Goal: Task Accomplishment & Management: Complete application form

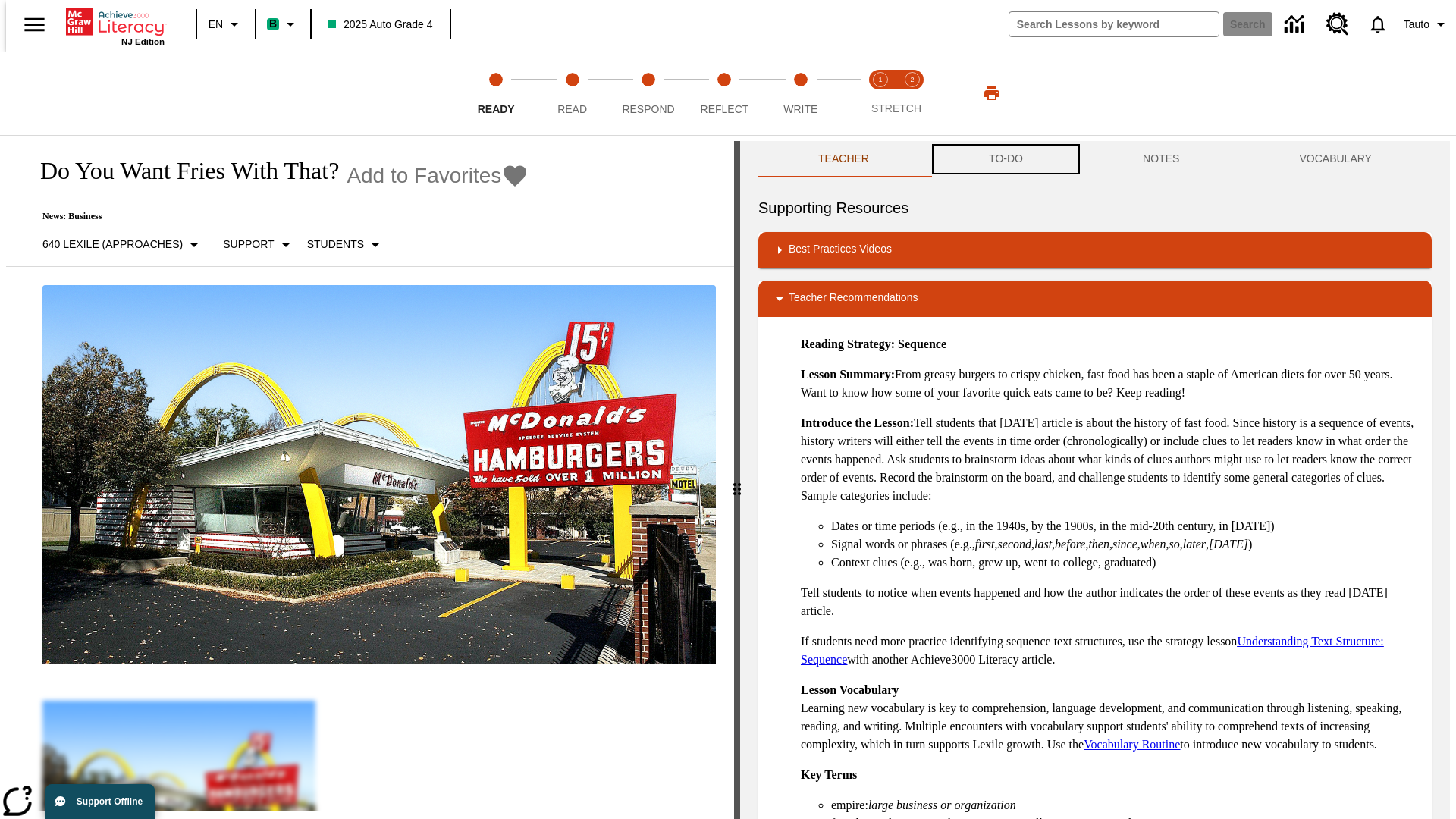
click at [1004, 160] on button "TO-DO" at bounding box center [1005, 159] width 154 height 36
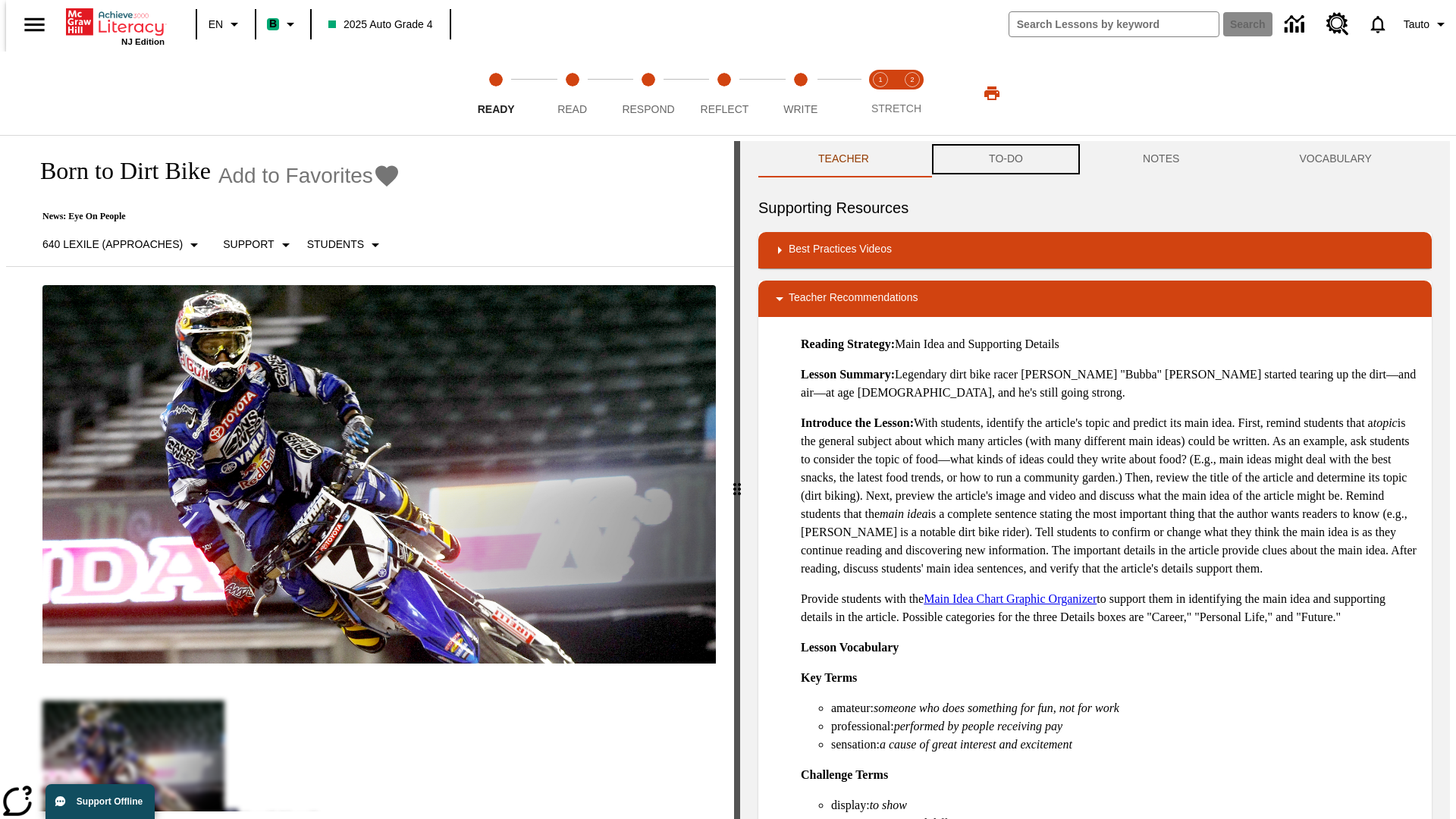
click at [1004, 160] on button "TO-DO" at bounding box center [1005, 159] width 154 height 36
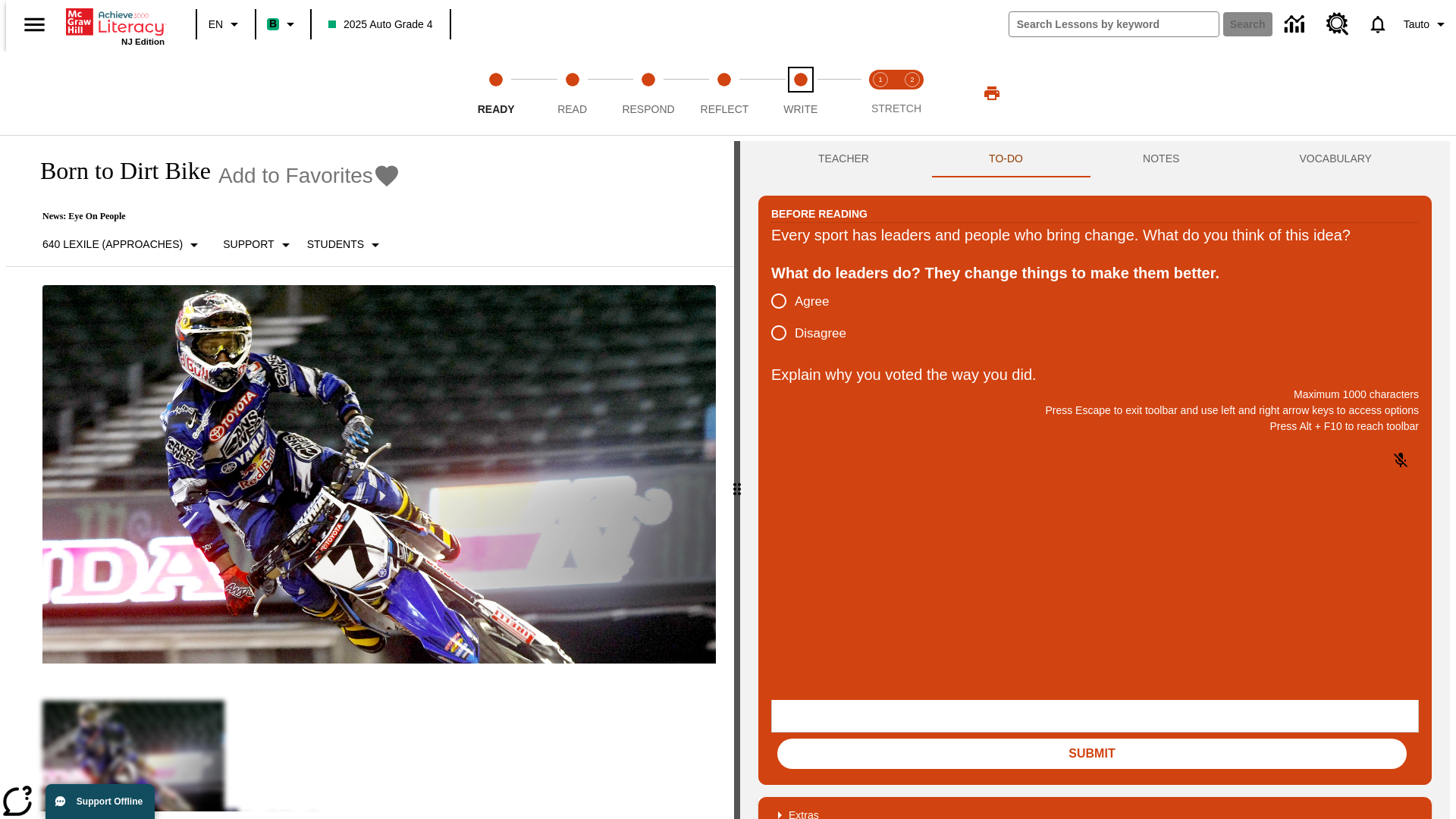
click at [800, 94] on span "Write" at bounding box center [801, 103] width 34 height 27
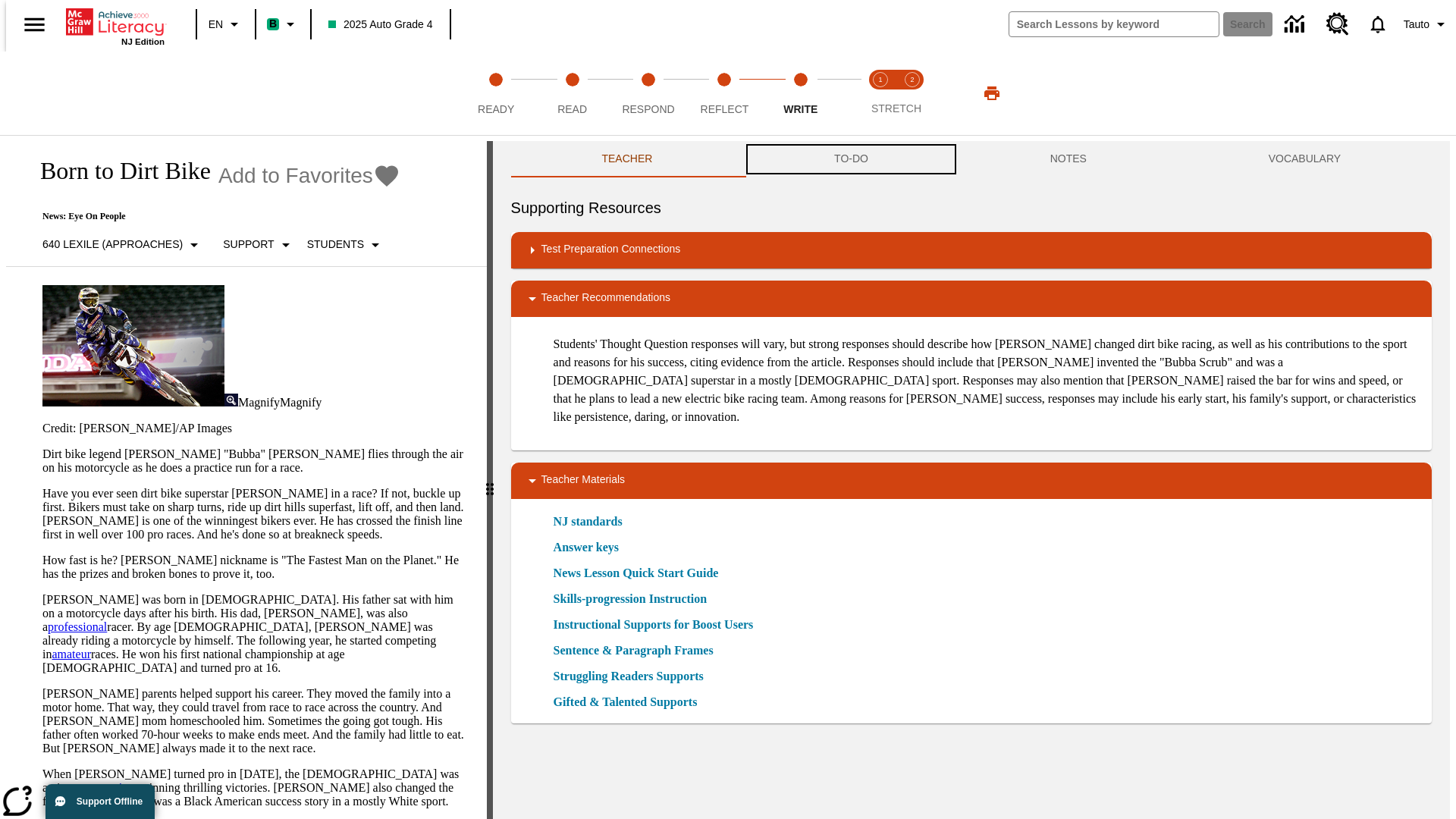
scroll to position [1, 0]
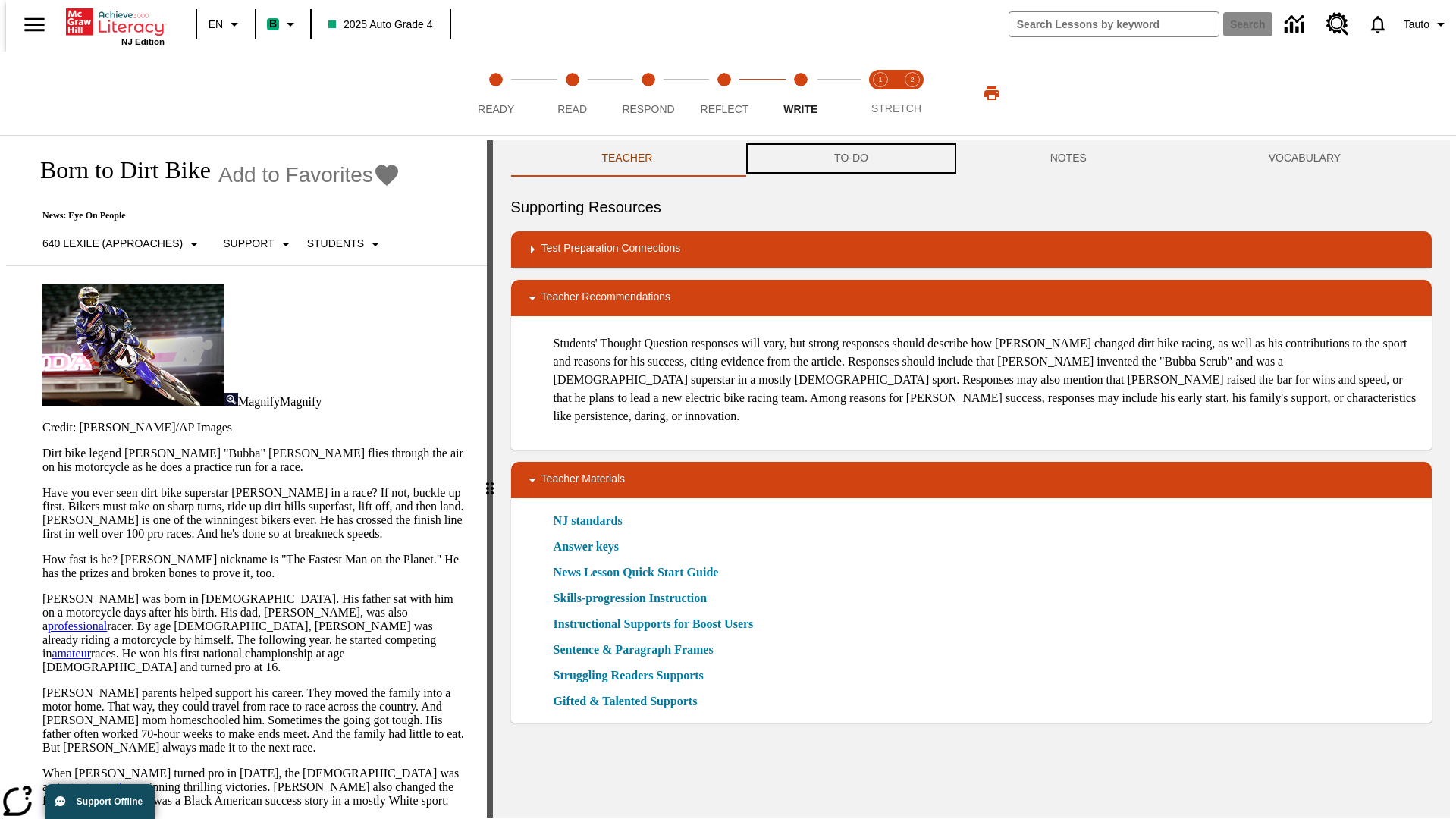
click at [850, 160] on button "TO-DO" at bounding box center [852, 158] width 216 height 36
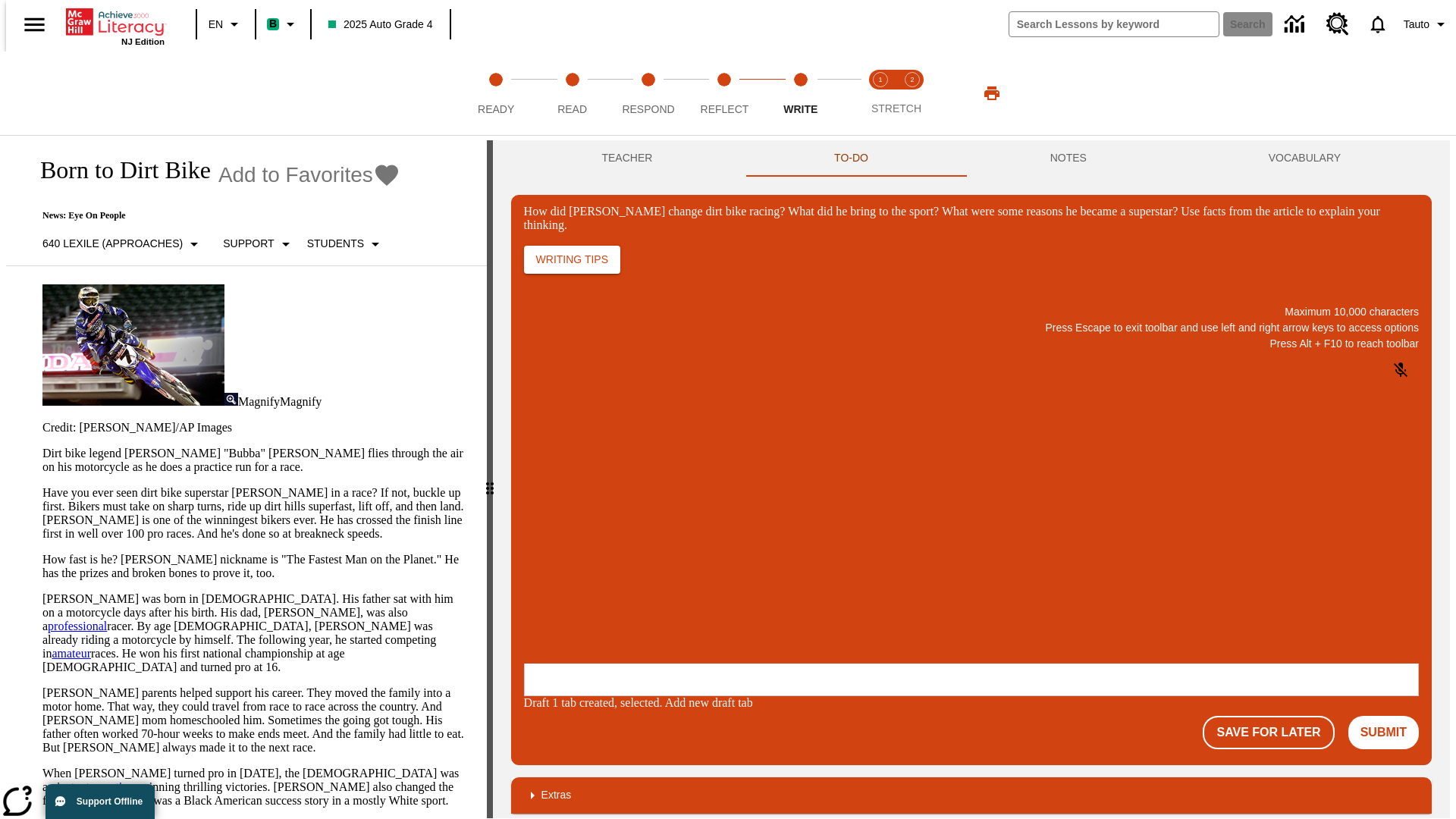
scroll to position [0, 0]
click at [1277, 716] on button "Save For Later" at bounding box center [1268, 732] width 131 height 33
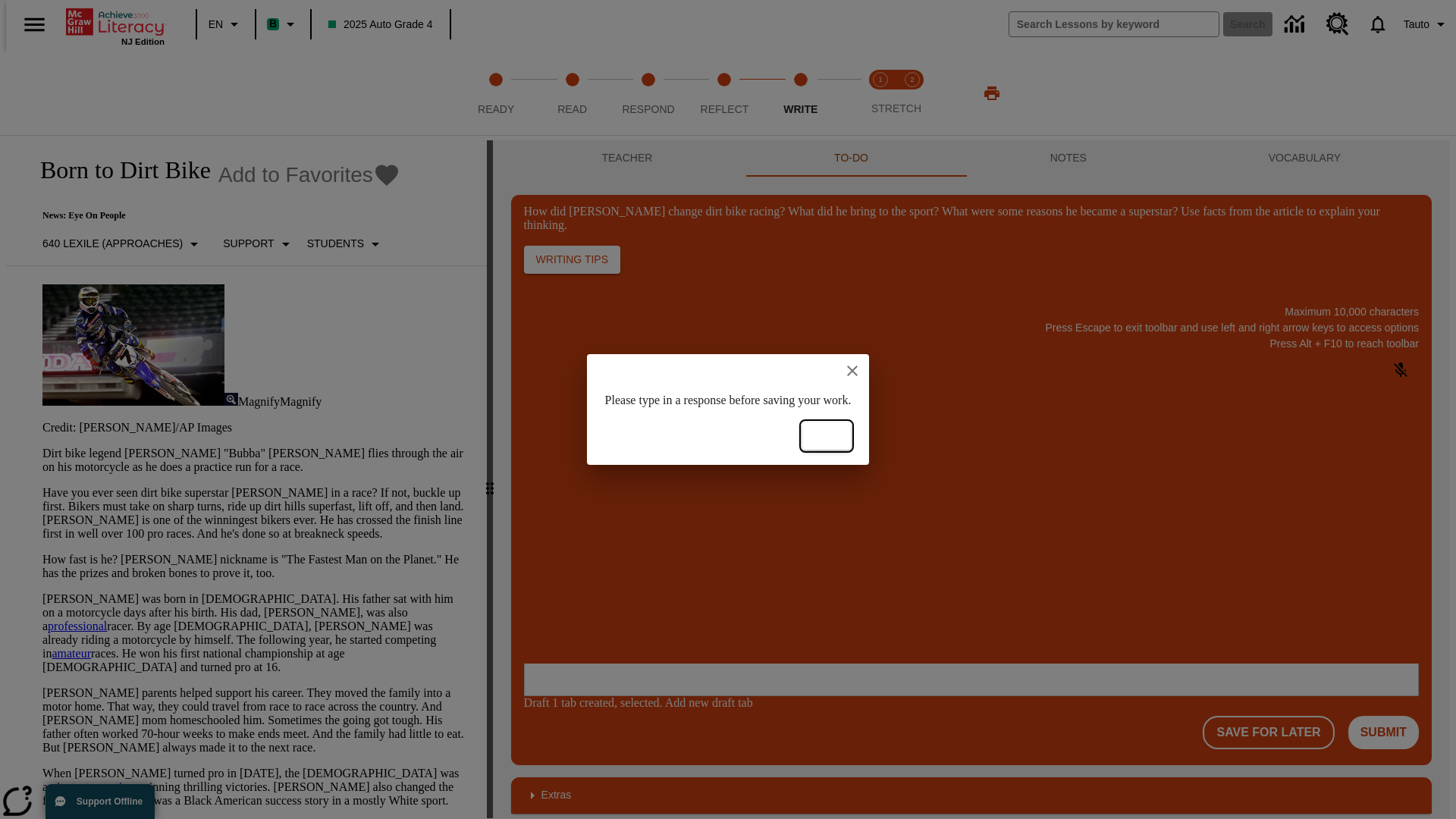
click at [851, 436] on button "Ok" at bounding box center [827, 436] width 49 height 28
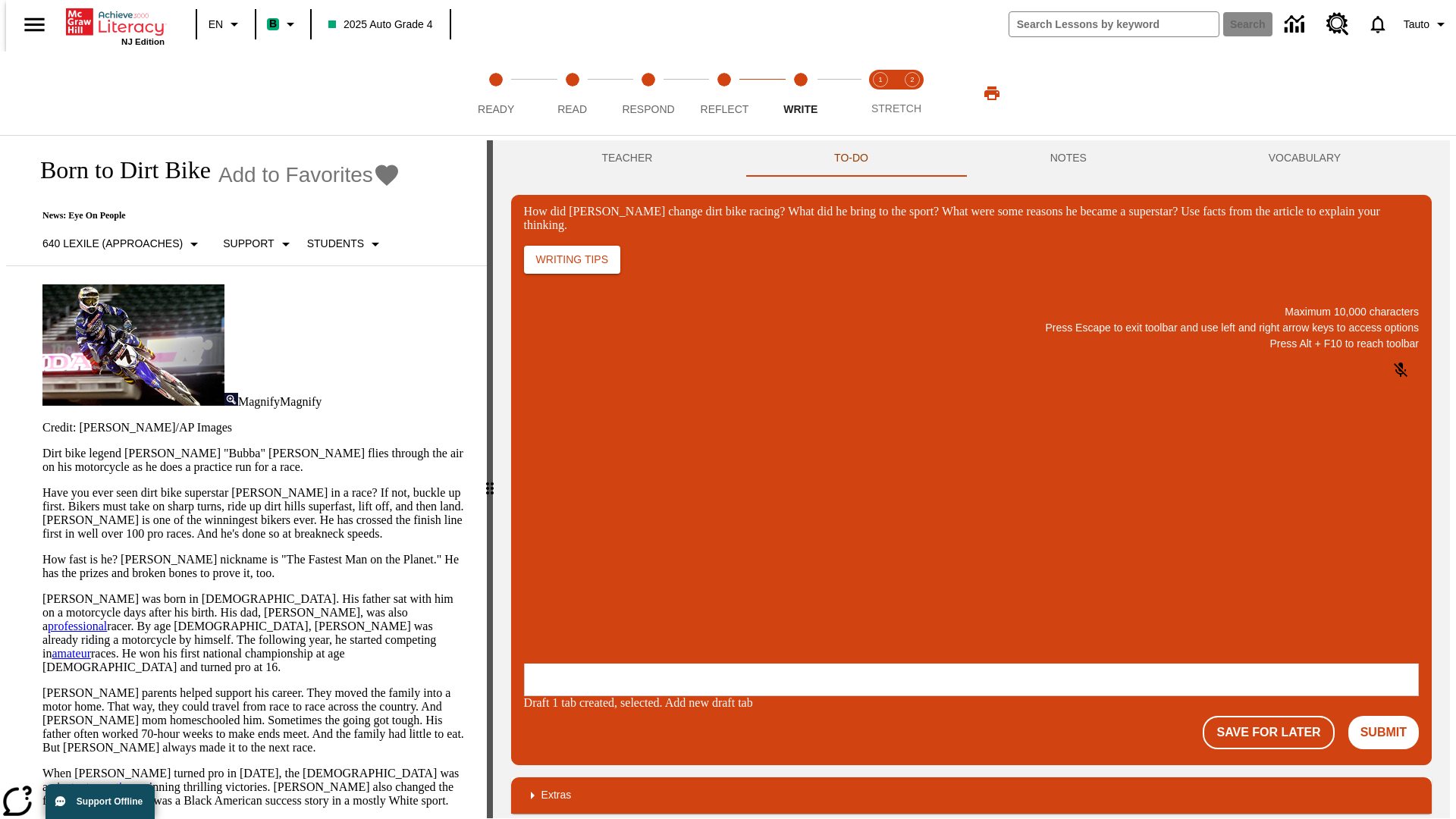
click at [744, 567] on p "How did Stewart change dirt bike racing? What did he bring to the sport? What w…" at bounding box center [637, 565] width 215 height 14
click at [1277, 716] on button "Save For Later" at bounding box center [1268, 732] width 131 height 33
